Goal: Information Seeking & Learning: Compare options

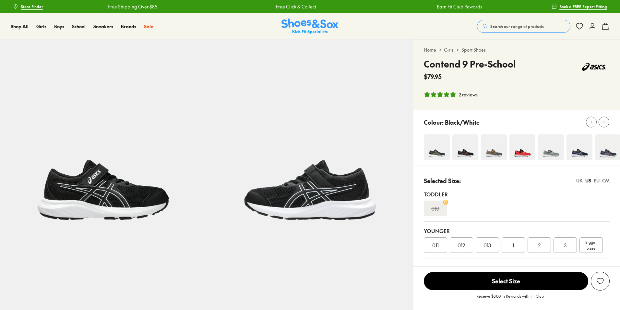
select select "*"
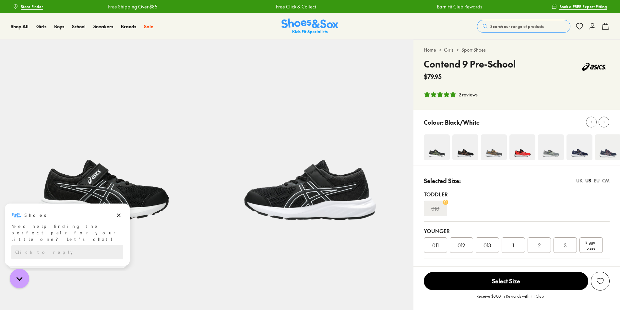
click at [580, 153] on img at bounding box center [580, 147] width 26 height 26
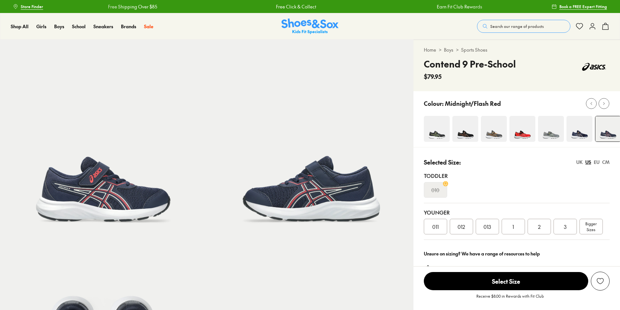
click at [581, 134] on img at bounding box center [580, 129] width 26 height 26
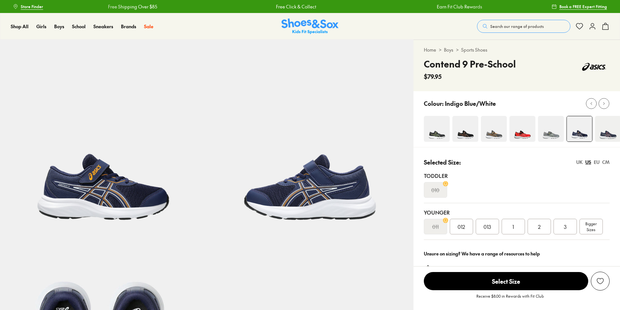
click at [604, 132] on img at bounding box center [608, 129] width 26 height 26
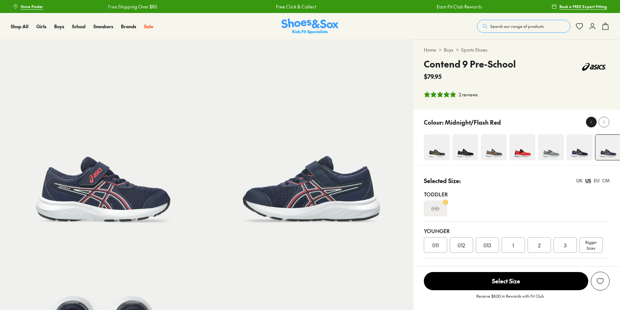
select select "*"
click at [591, 121] on icon at bounding box center [591, 122] width 5 height 5
click at [433, 154] on img at bounding box center [437, 147] width 26 height 26
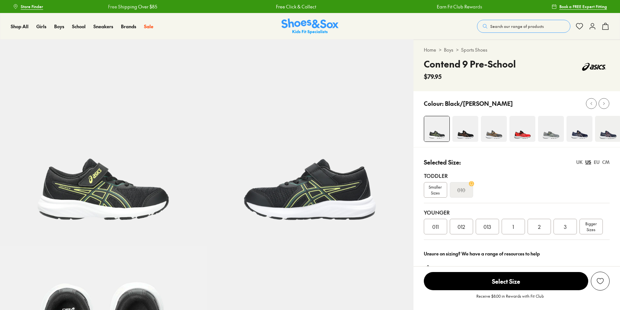
select select "*"
click at [462, 137] on img at bounding box center [465, 129] width 26 height 26
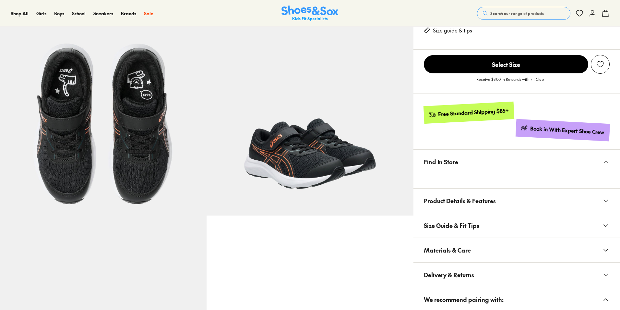
scroll to position [150, 0]
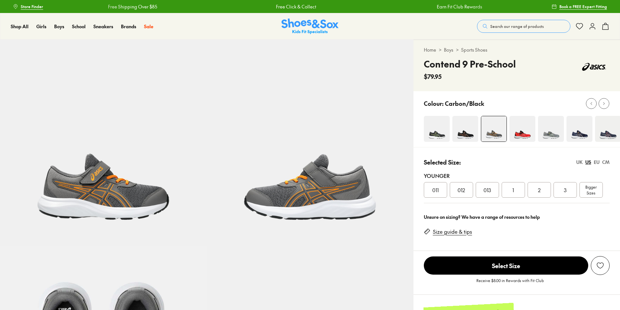
click at [581, 131] on img at bounding box center [580, 129] width 26 height 26
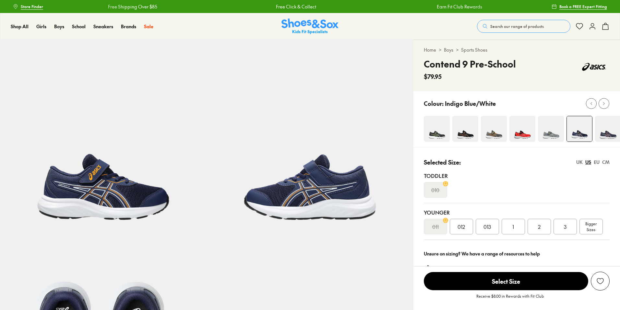
select select "*"
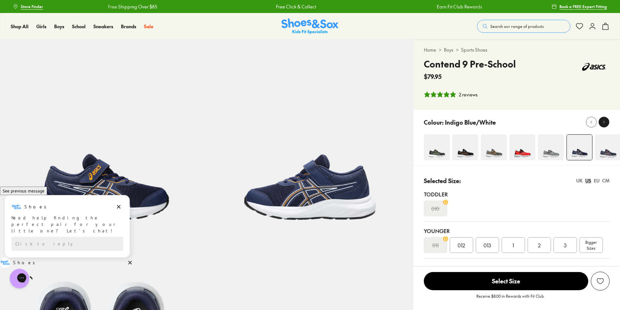
click at [603, 122] on icon at bounding box center [604, 122] width 5 height 5
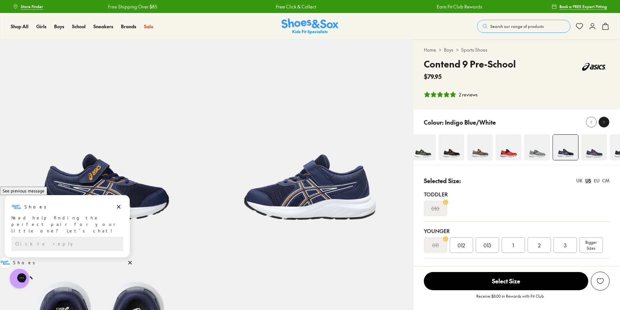
click at [603, 122] on icon at bounding box center [604, 122] width 5 height 5
click at [602, 121] on icon at bounding box center [604, 122] width 5 height 5
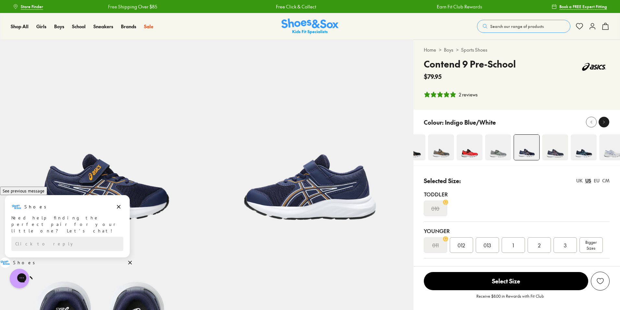
click at [602, 121] on icon at bounding box center [604, 122] width 5 height 5
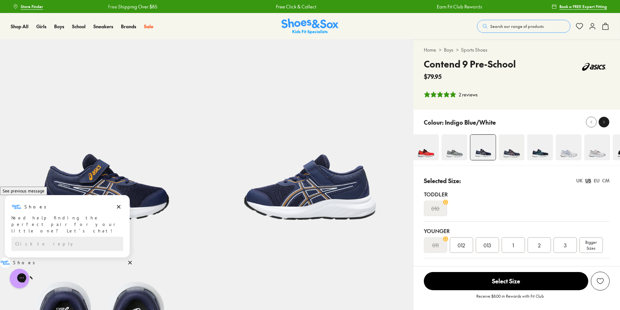
click at [602, 121] on icon at bounding box center [604, 122] width 5 height 5
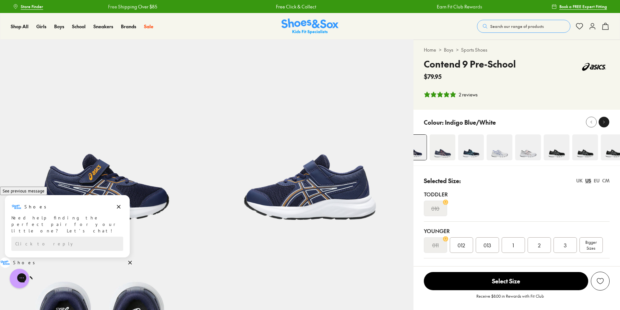
click at [602, 121] on icon at bounding box center [604, 122] width 5 height 5
click at [609, 152] on img at bounding box center [612, 147] width 26 height 26
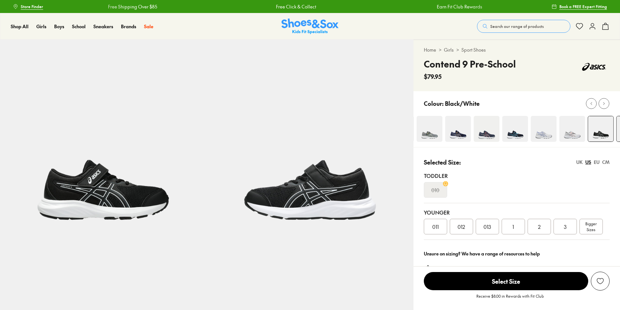
click at [603, 104] on icon at bounding box center [604, 103] width 5 height 5
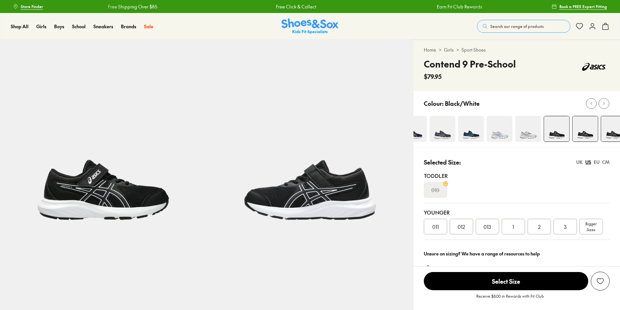
click at [603, 104] on icon at bounding box center [604, 103] width 5 height 5
click at [603, 91] on div "Home > Girls > Sport Shoes Contend 9 Pre-School $79.95" at bounding box center [516, 65] width 207 height 51
select select "*"
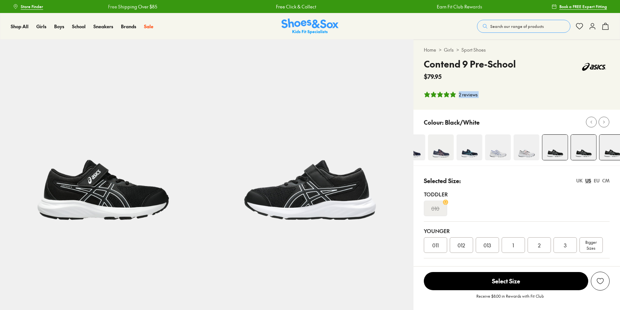
click at [585, 144] on img at bounding box center [583, 147] width 25 height 25
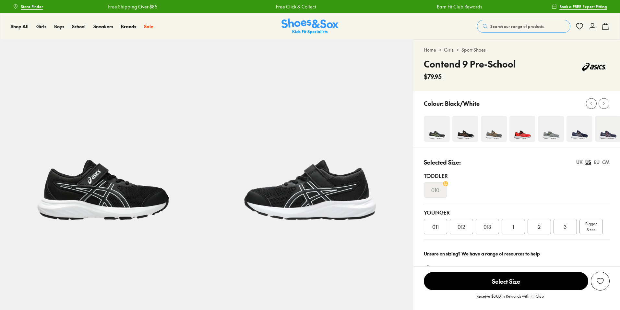
click at [440, 130] on img at bounding box center [437, 129] width 26 height 26
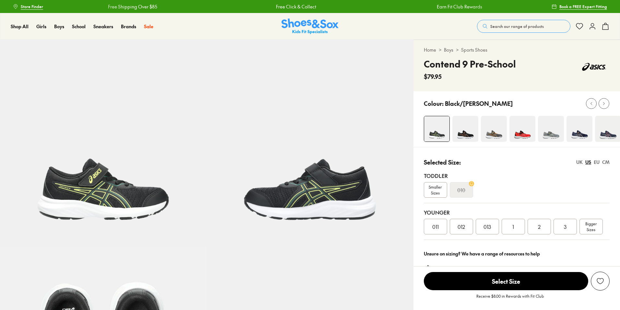
click at [468, 131] on img at bounding box center [465, 129] width 26 height 26
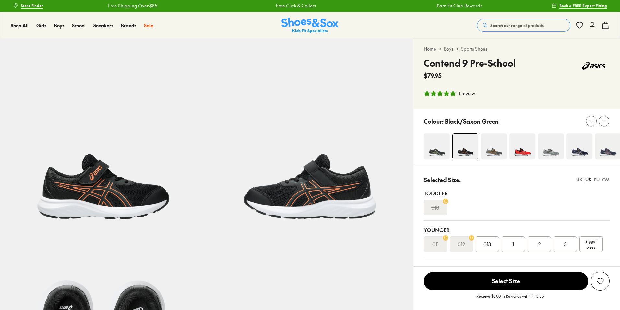
select select "*"
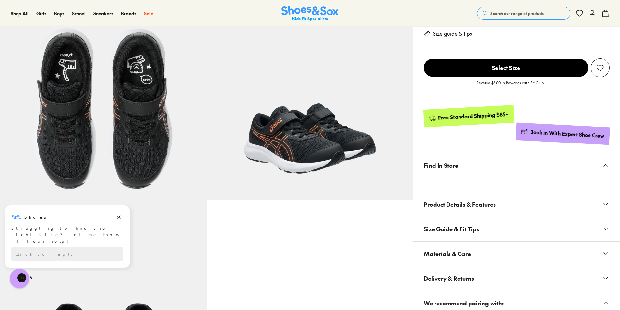
scroll to position [220, 0]
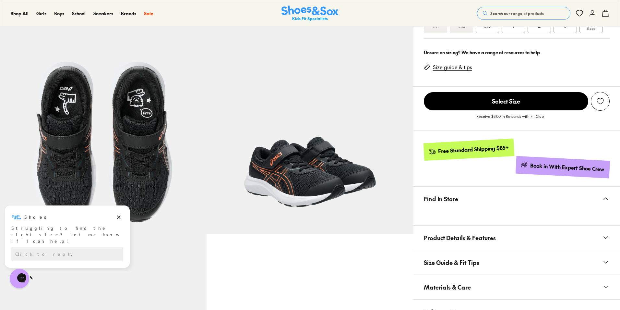
click at [605, 198] on use at bounding box center [606, 198] width 4 height 2
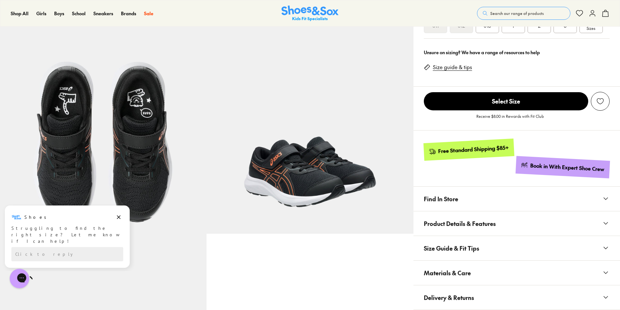
click at [605, 198] on icon at bounding box center [606, 199] width 8 height 8
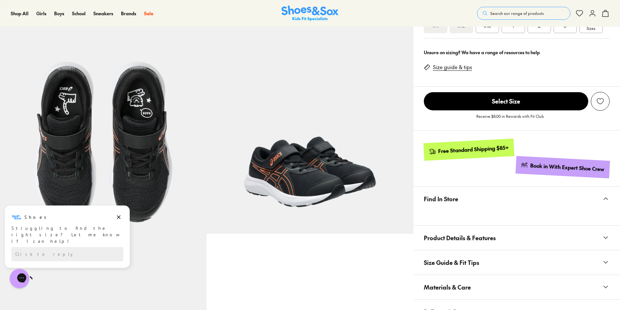
scroll to position [173, 0]
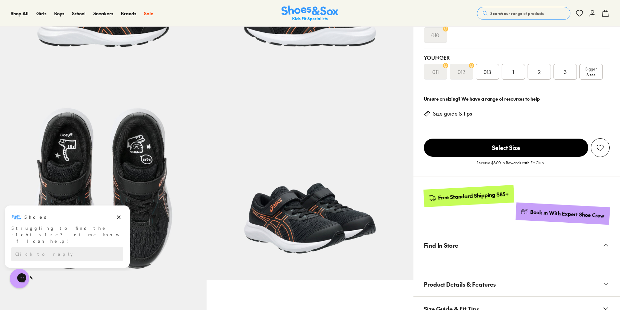
click at [540, 71] on span "2" at bounding box center [539, 72] width 3 height 8
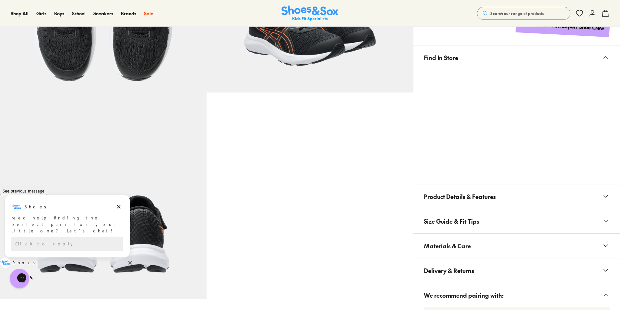
scroll to position [399, 0]
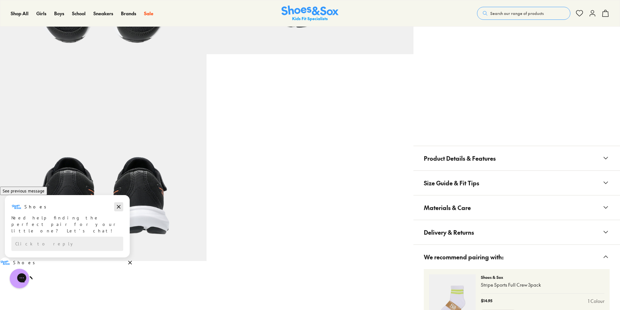
click at [118, 210] on icon "Dismiss campaign" at bounding box center [118, 207] width 6 height 8
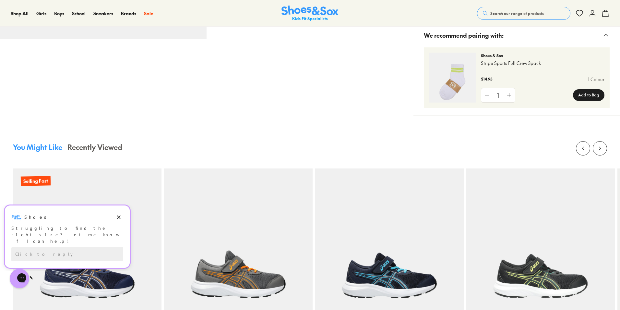
scroll to position [621, 0]
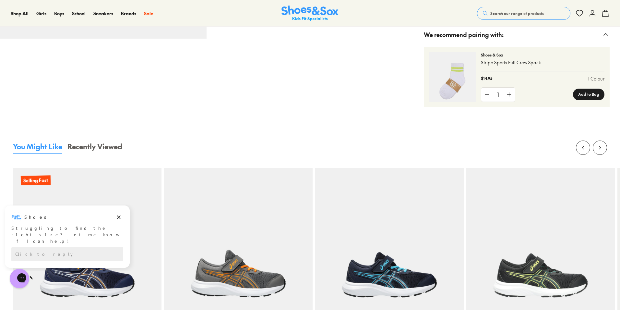
click at [496, 62] on p "Stripe Sports Full Crew 3pack" at bounding box center [543, 62] width 124 height 7
click at [444, 79] on img at bounding box center [452, 77] width 47 height 50
click at [450, 80] on img at bounding box center [452, 77] width 47 height 50
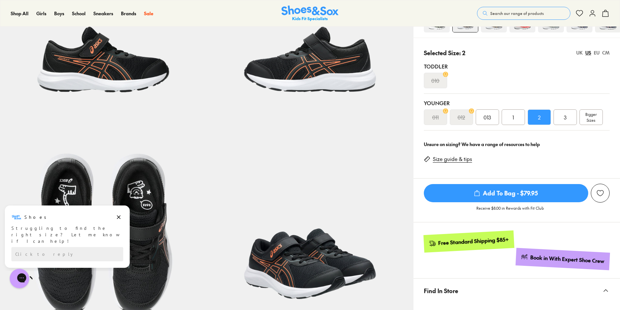
scroll to position [99, 0]
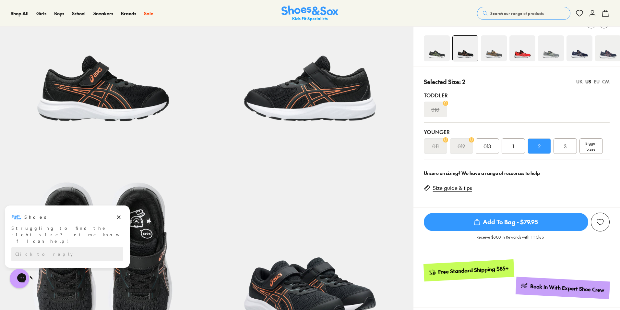
click at [579, 58] on img at bounding box center [580, 48] width 26 height 26
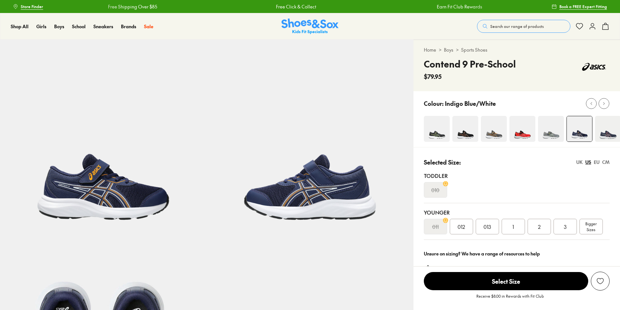
select select "*"
